Goal: Task Accomplishment & Management: Use online tool/utility

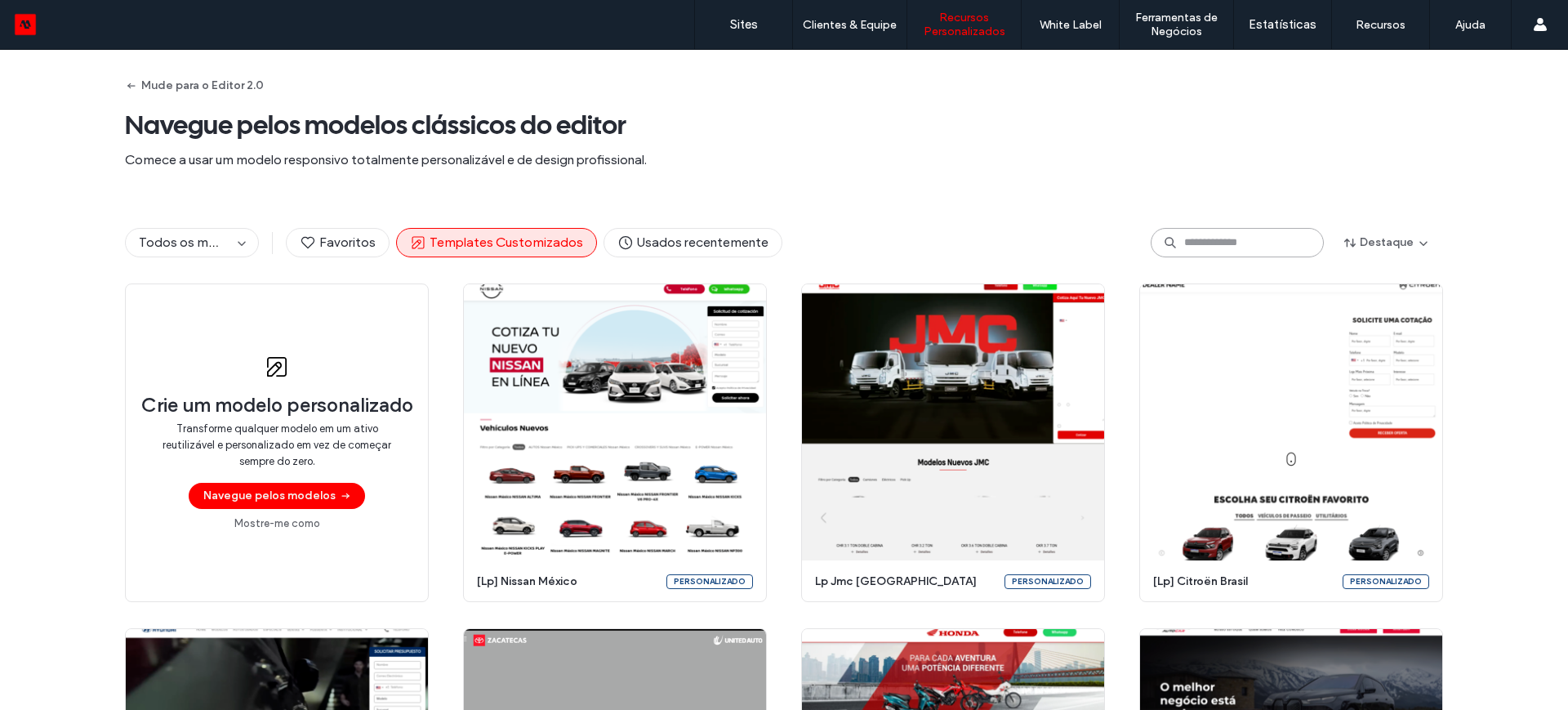
click at [1197, 246] on input at bounding box center [1237, 242] width 173 height 29
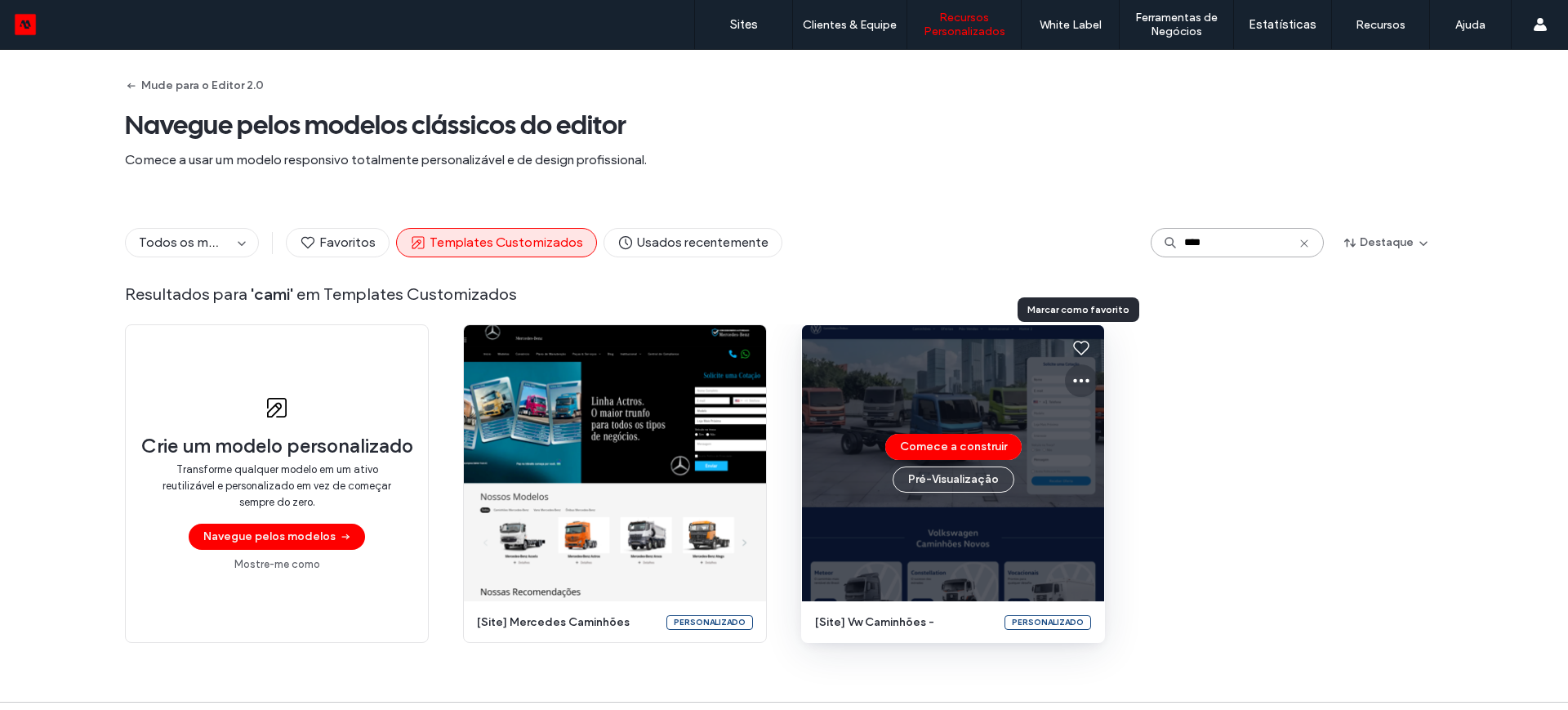
type input "****"
click at [1073, 383] on icon at bounding box center [1081, 381] width 20 height 20
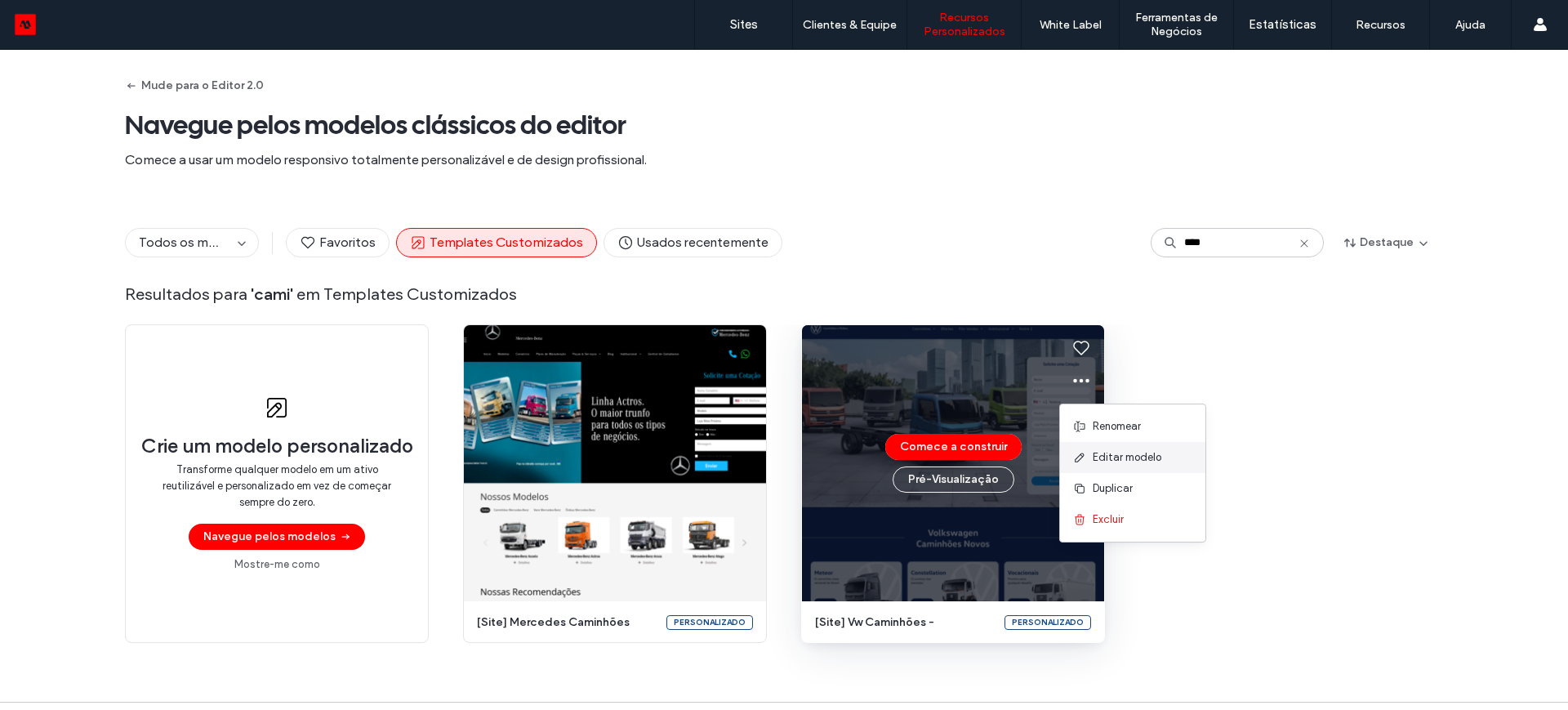
click at [1122, 454] on span "Editar modelo" at bounding box center [1127, 458] width 69 height 16
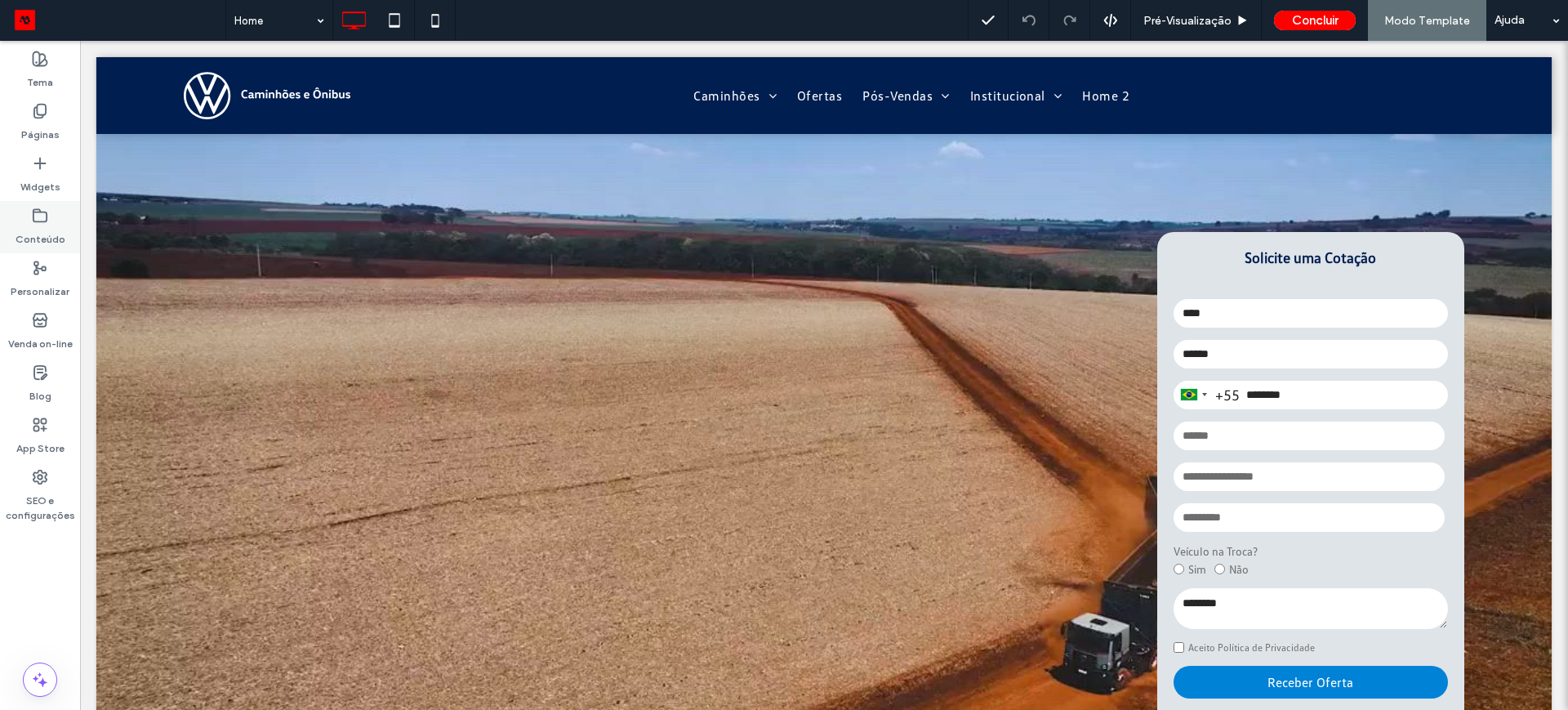
click at [39, 231] on label "Conteúdo" at bounding box center [41, 235] width 50 height 23
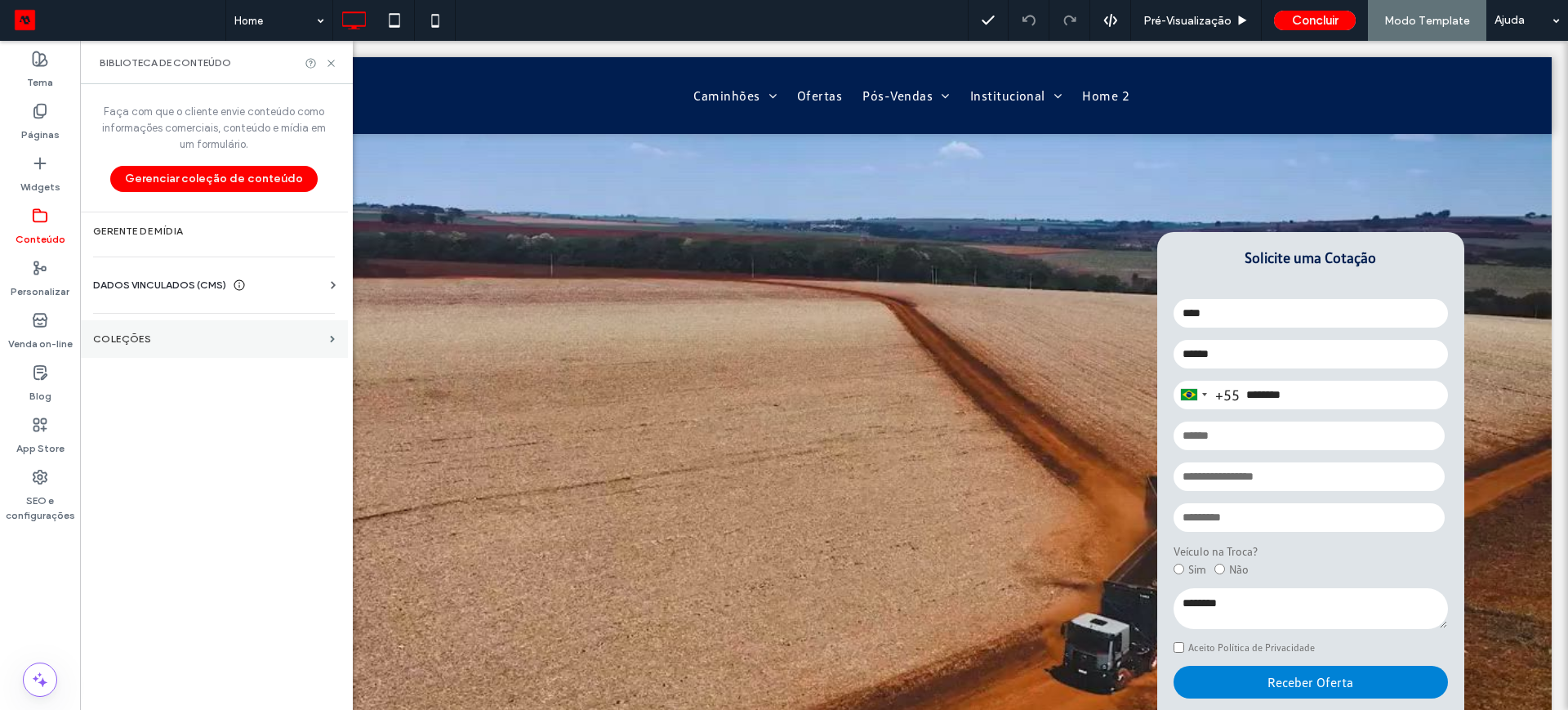
click at [136, 339] on label "COLEÇÕES" at bounding box center [208, 338] width 230 height 11
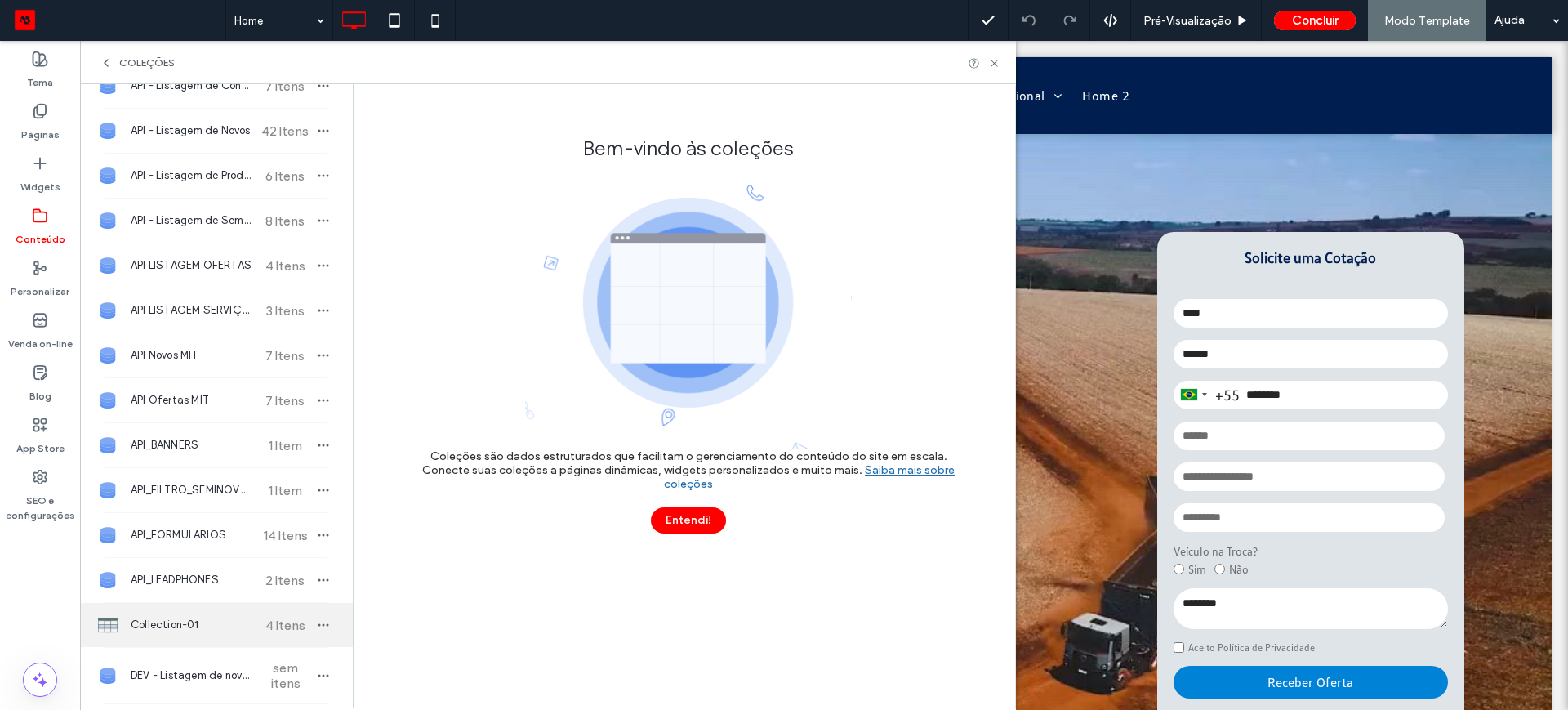
scroll to position [102, 0]
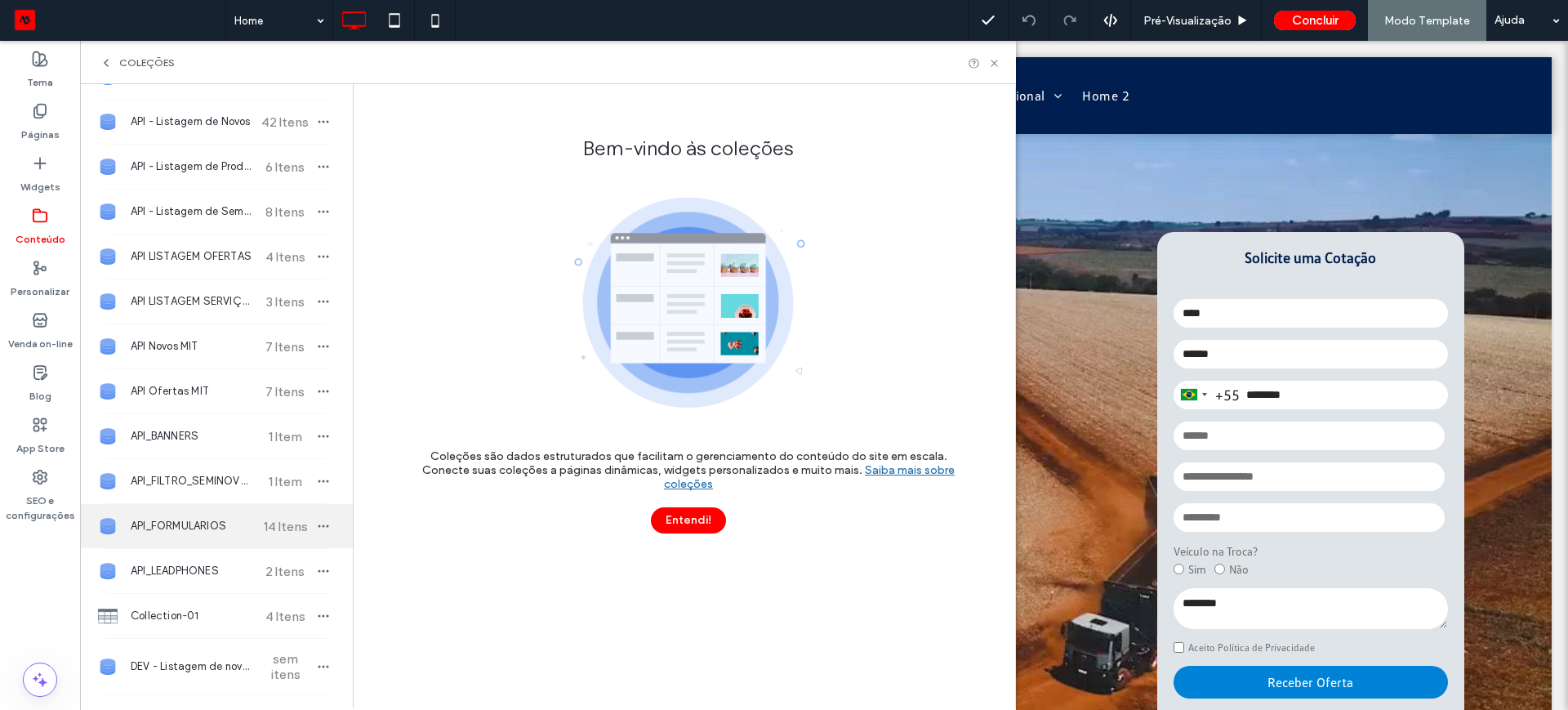
click at [167, 526] on span "API_FORMULARIOS" at bounding box center [192, 526] width 122 height 16
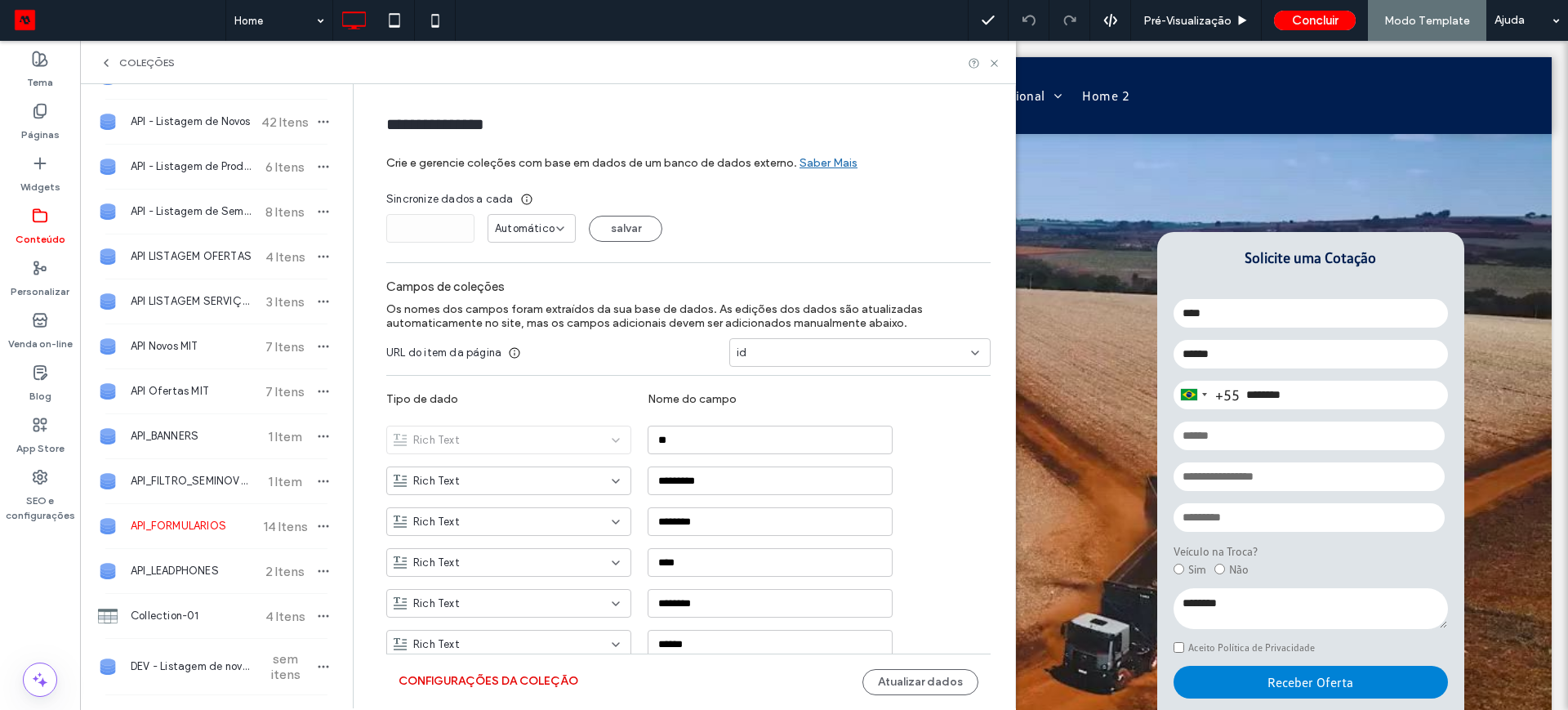
click at [455, 679] on button "Configurações da coleção" at bounding box center [489, 682] width 180 height 26
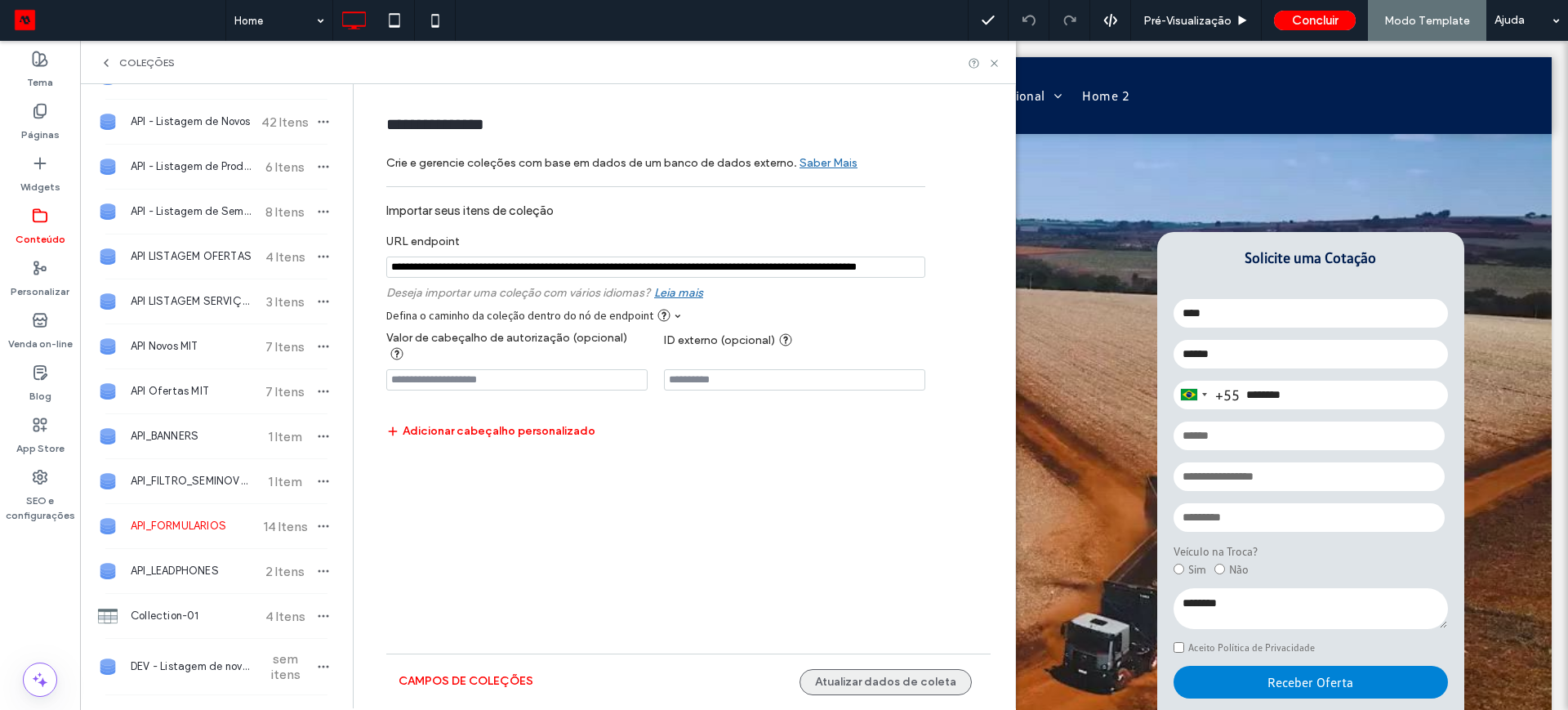
click at [860, 684] on button "Atualizar dados de coleta" at bounding box center [885, 682] width 172 height 26
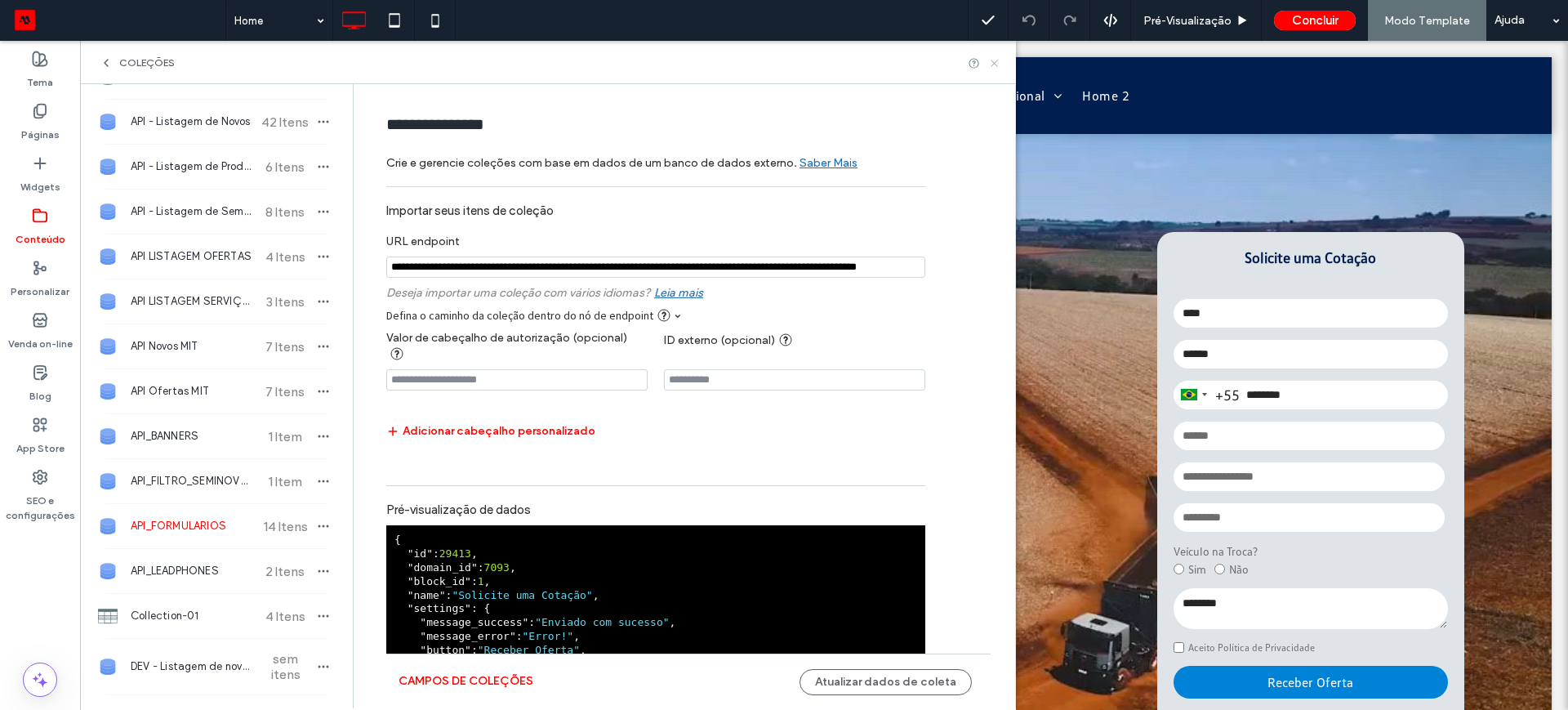
click at [992, 63] on icon at bounding box center [994, 63] width 12 height 12
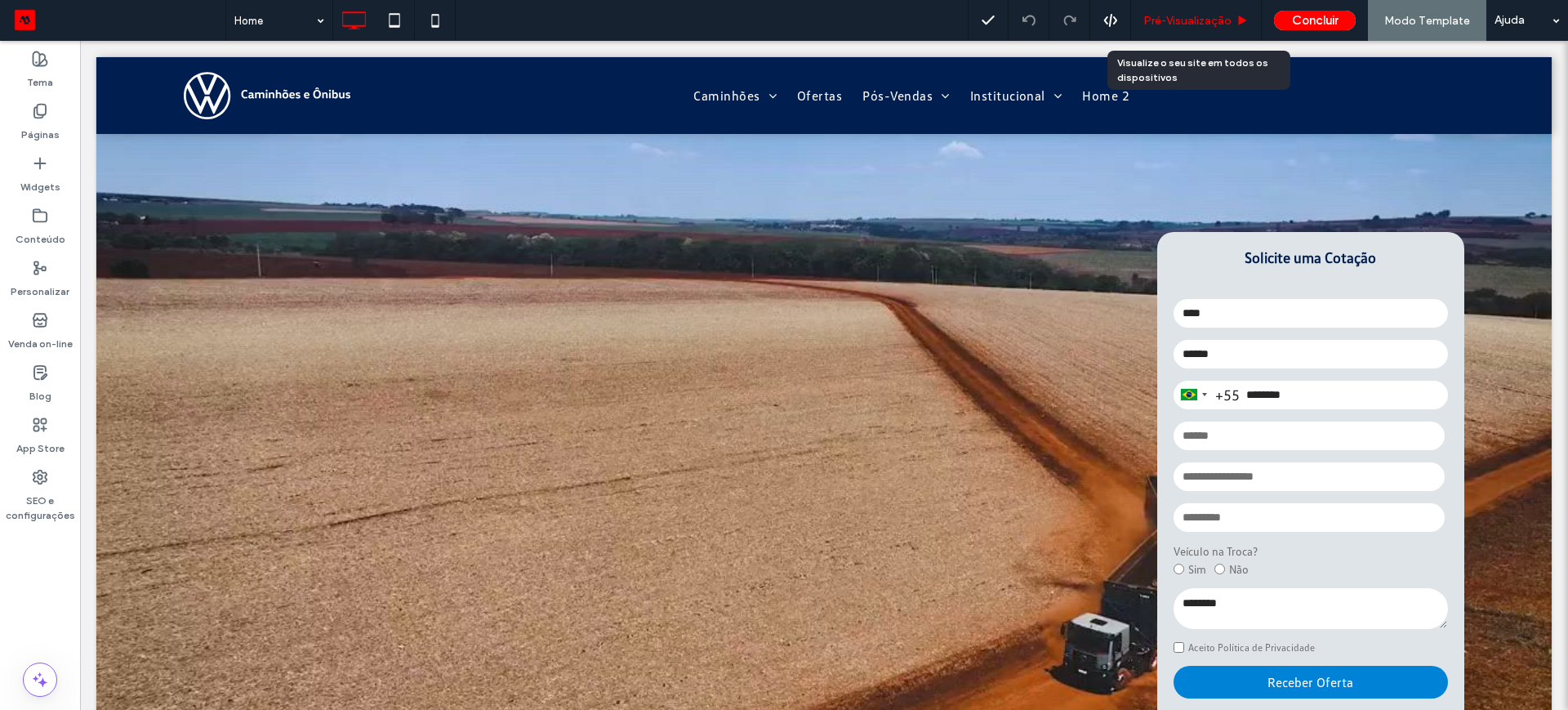
click at [1210, 18] on span "Pré-Visualizaçāo" at bounding box center [1187, 21] width 88 height 14
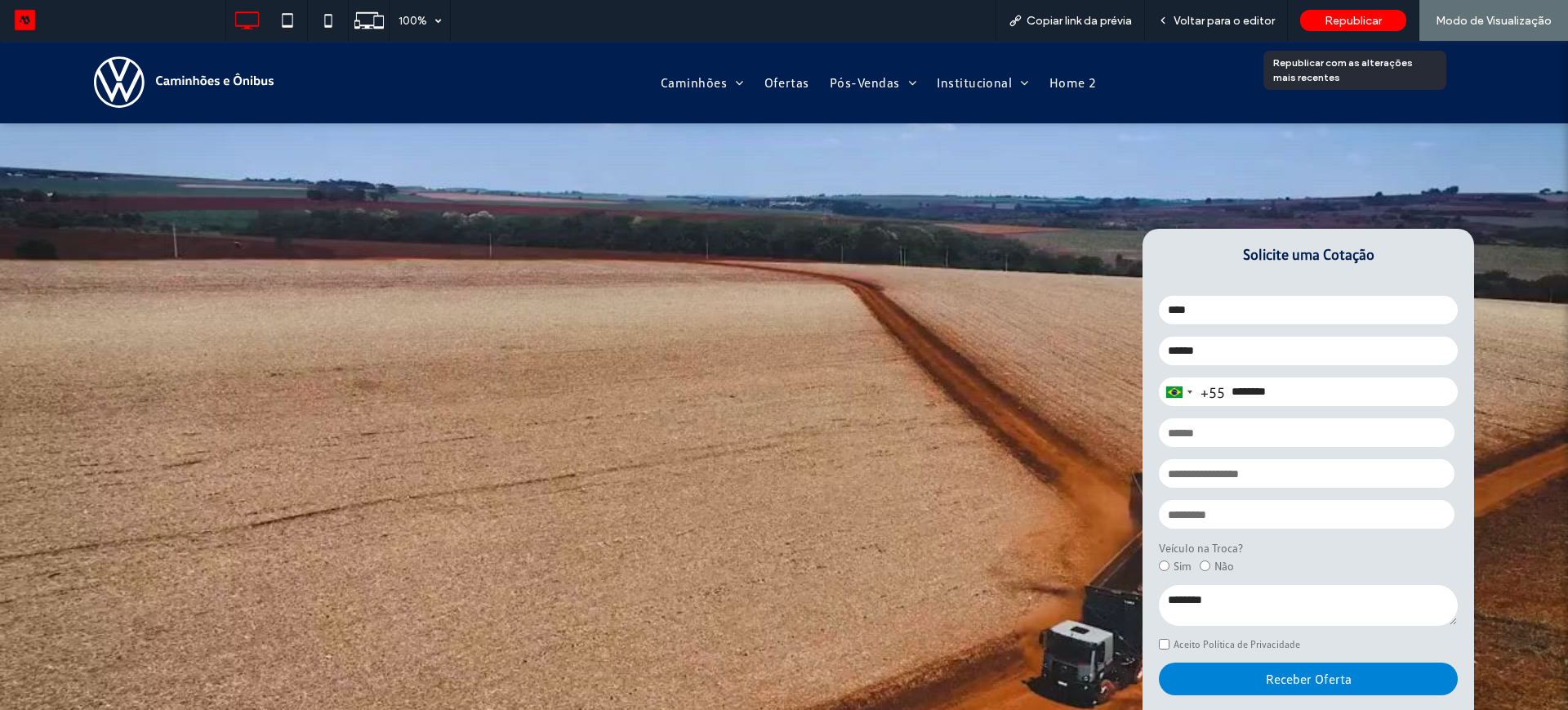
click at [1343, 11] on div "Republicar" at bounding box center [1353, 20] width 106 height 21
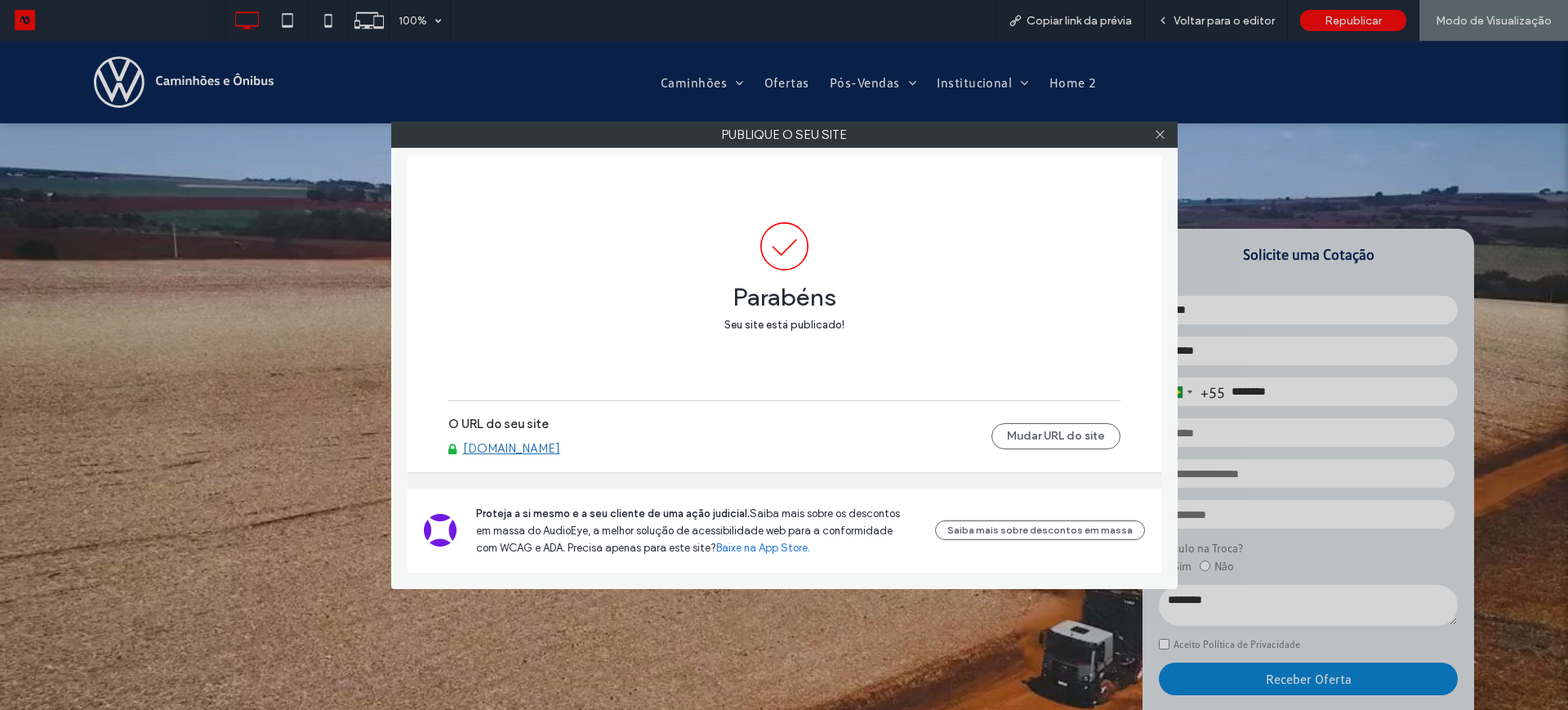
click at [509, 451] on link "www.vwcaminhoes.motorleads.co" at bounding box center [511, 448] width 97 height 15
click at [1160, 137] on icon at bounding box center [1160, 134] width 12 height 12
